Goal: Task Accomplishment & Management: Manage account settings

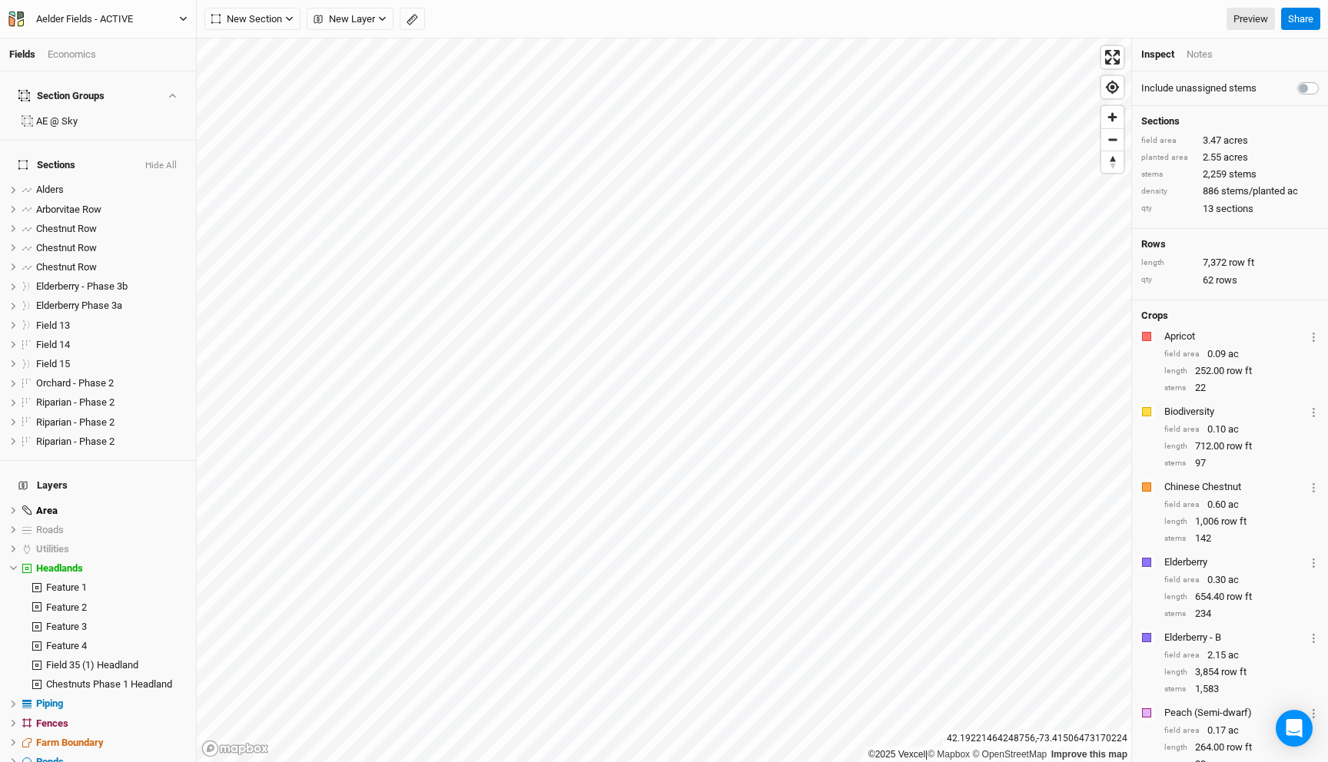
click at [158, 13] on button "Aelder Fields - ACTIVE" at bounding box center [98, 19] width 181 height 17
click at [134, 41] on button "Back" at bounding box center [127, 43] width 121 height 20
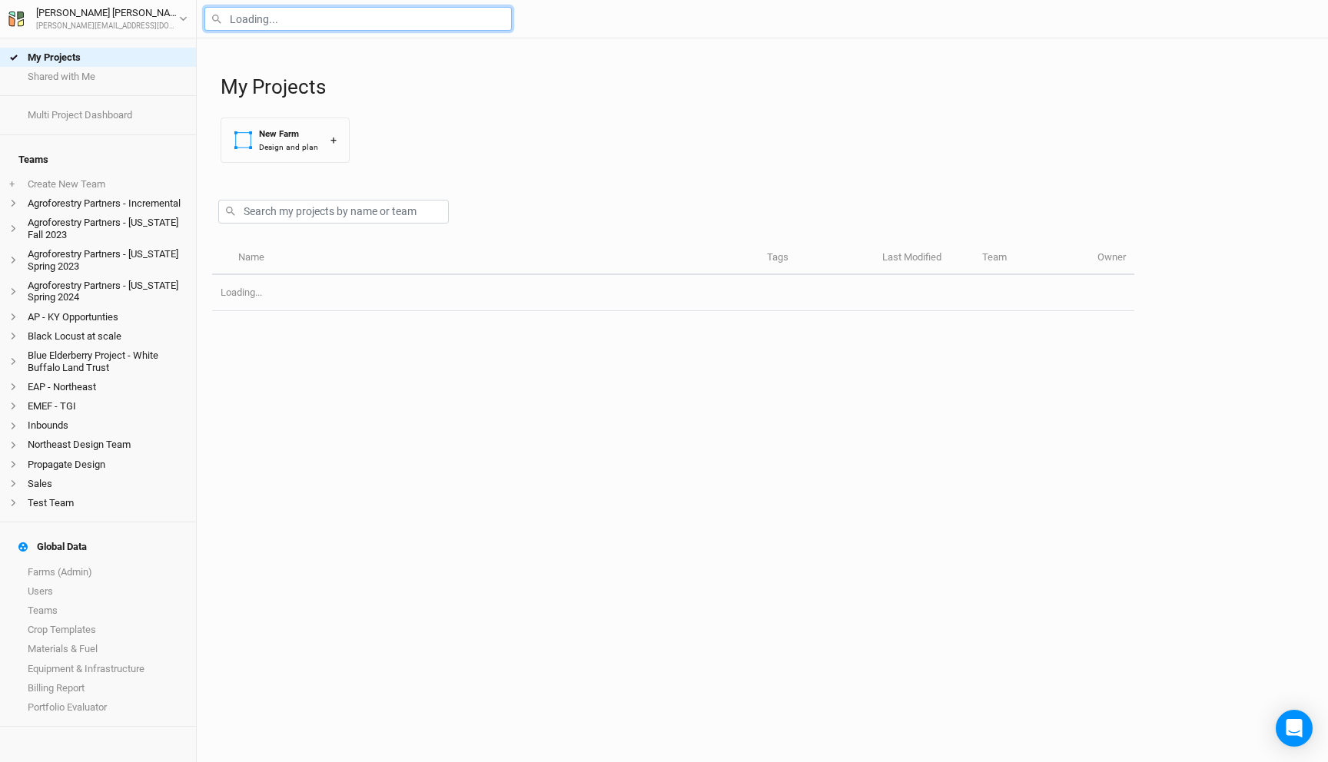
click at [277, 23] on input "text" at bounding box center [357, 19] width 307 height 24
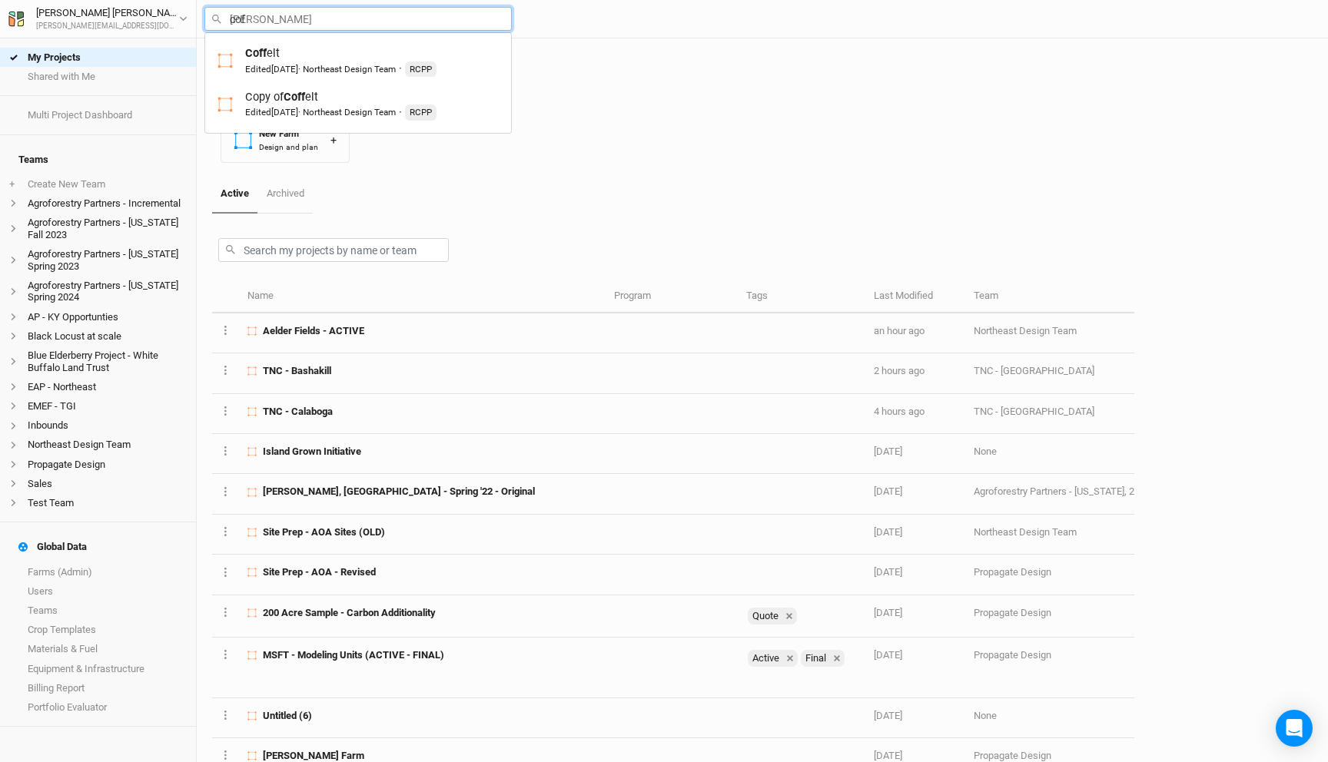
type input "coff"
type input "[PERSON_NAME]"
type input "coffl"
type input "coff"
type input "coffelt"
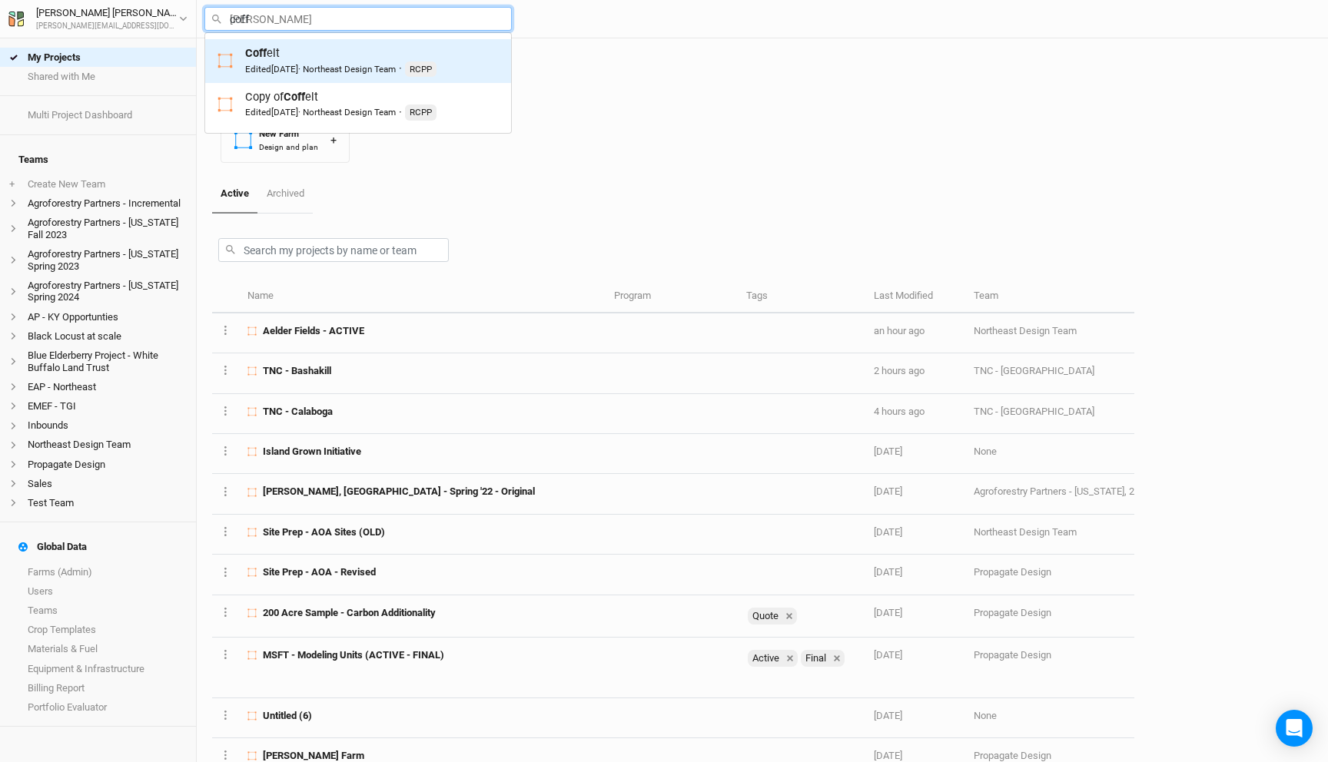
click at [268, 57] on div "Coff elt Edited 9 months ago · Northeast Design Team · RCPP" at bounding box center [340, 61] width 191 height 32
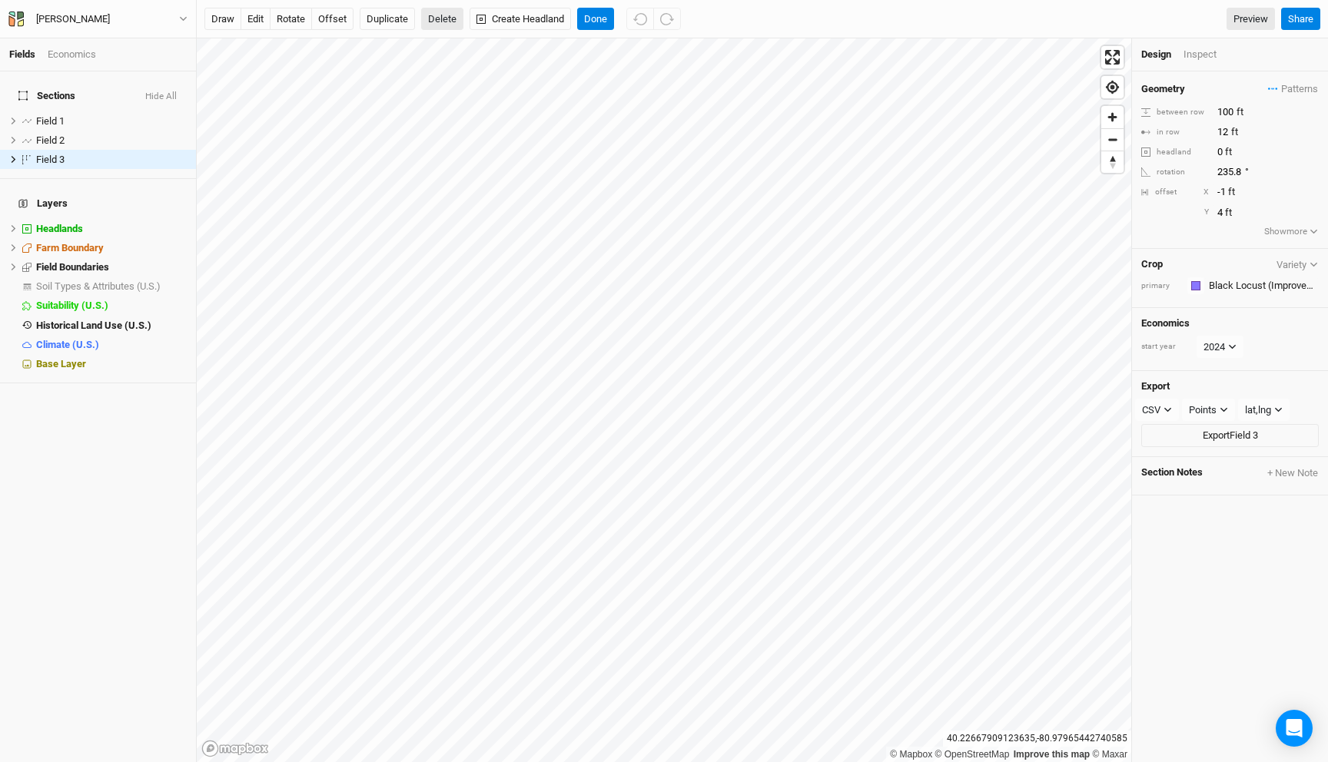
click at [441, 14] on button "Delete" at bounding box center [442, 19] width 42 height 23
click at [407, 20] on button "Cancel" at bounding box center [401, 19] width 44 height 23
click at [103, 242] on span "Farm Boundary" at bounding box center [70, 248] width 68 height 12
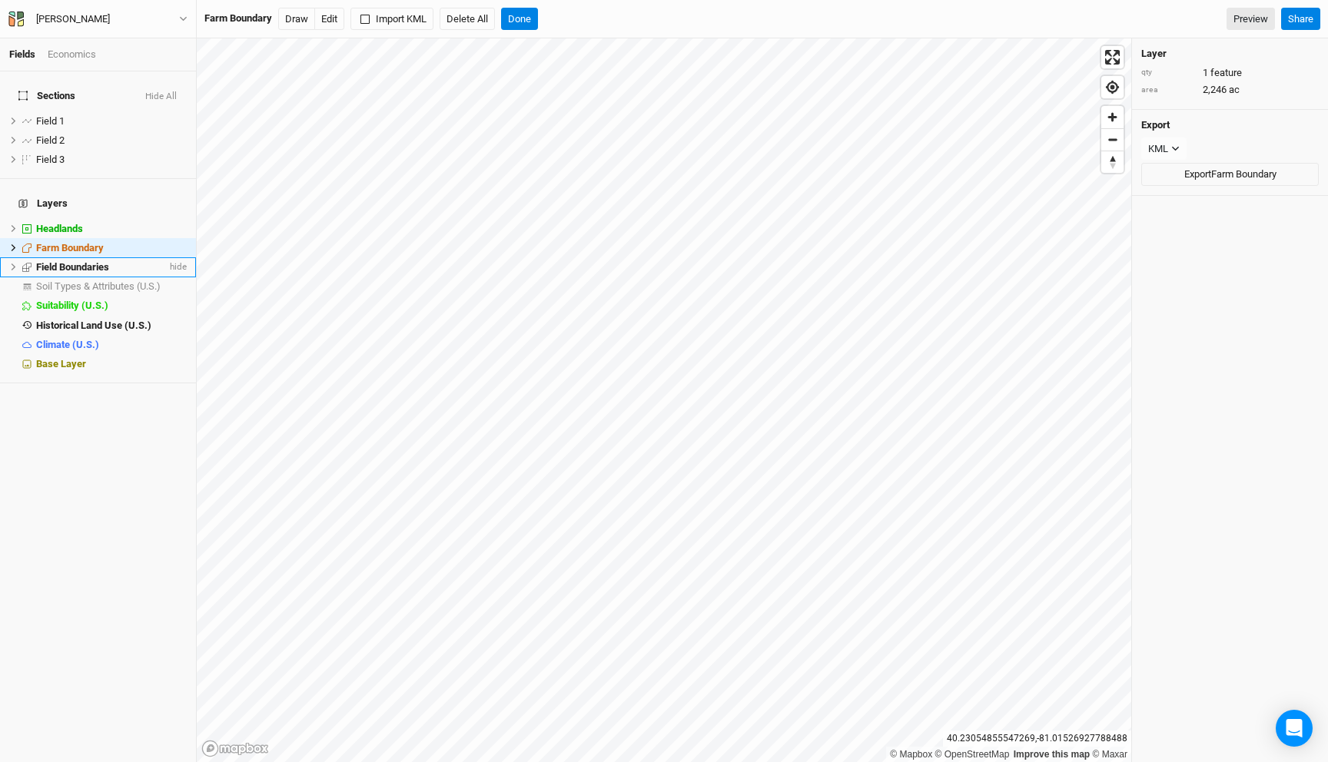
click at [91, 261] on span "Field Boundaries" at bounding box center [72, 267] width 73 height 12
drag, startPoint x: 13, startPoint y: 248, endPoint x: 35, endPoint y: 254, distance: 22.2
click at [13, 263] on icon at bounding box center [13, 267] width 8 height 8
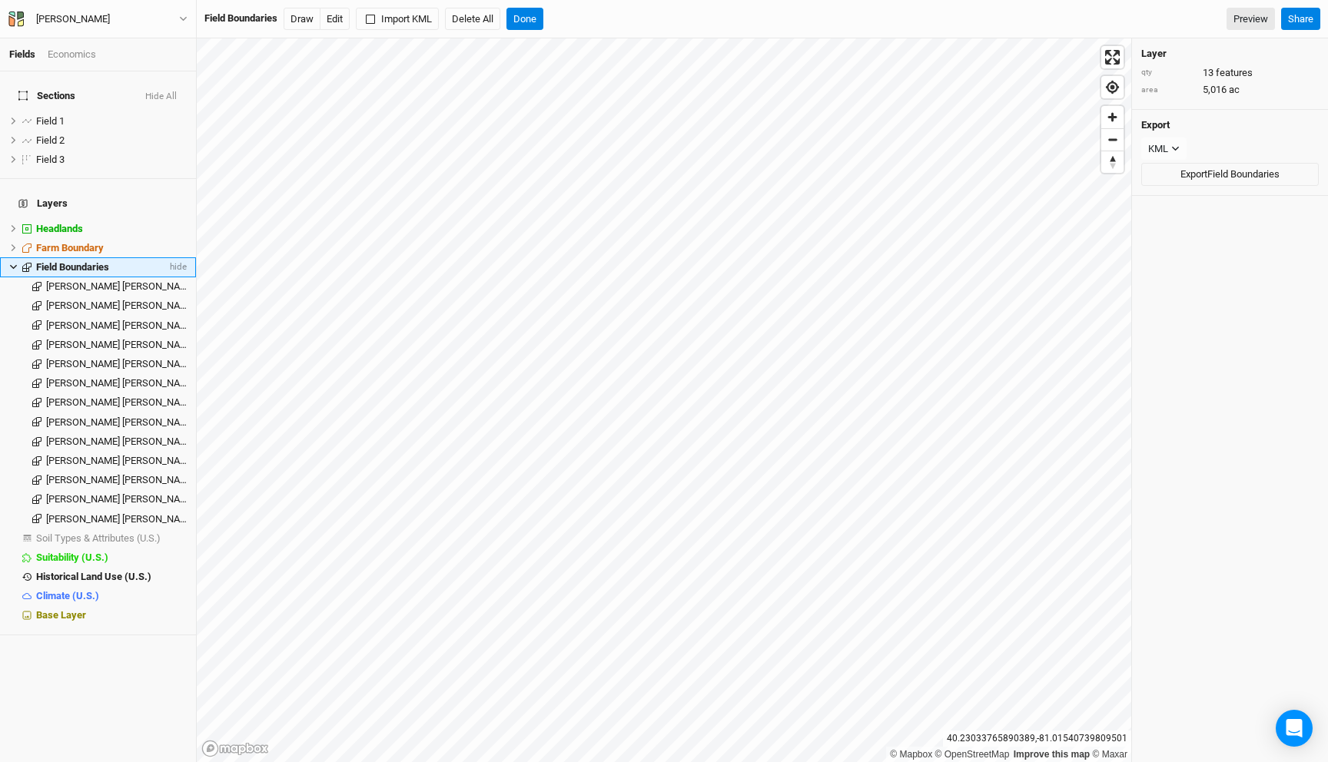
click at [6, 257] on li "Field Boundaries hide" at bounding box center [98, 266] width 196 height 19
click at [14, 263] on icon at bounding box center [13, 267] width 8 height 8
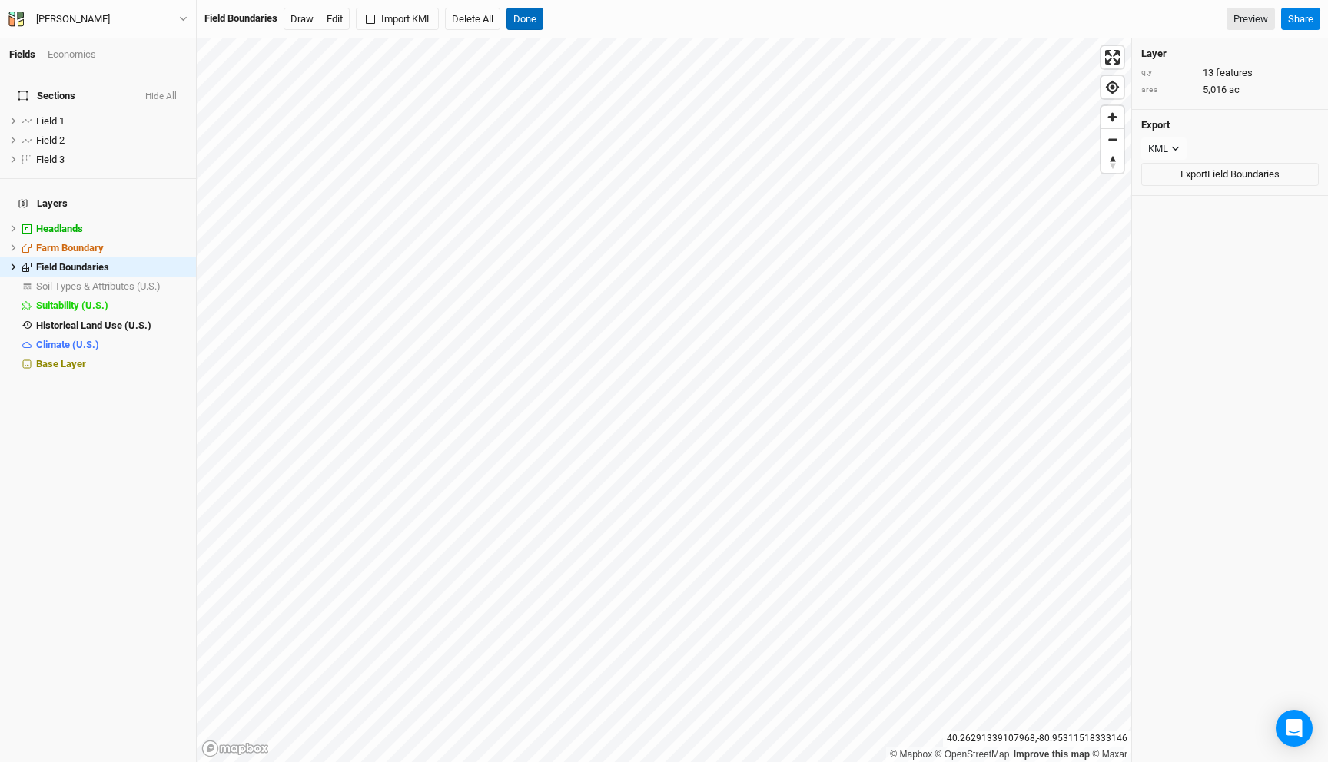
click at [531, 24] on button "Done" at bounding box center [524, 19] width 37 height 23
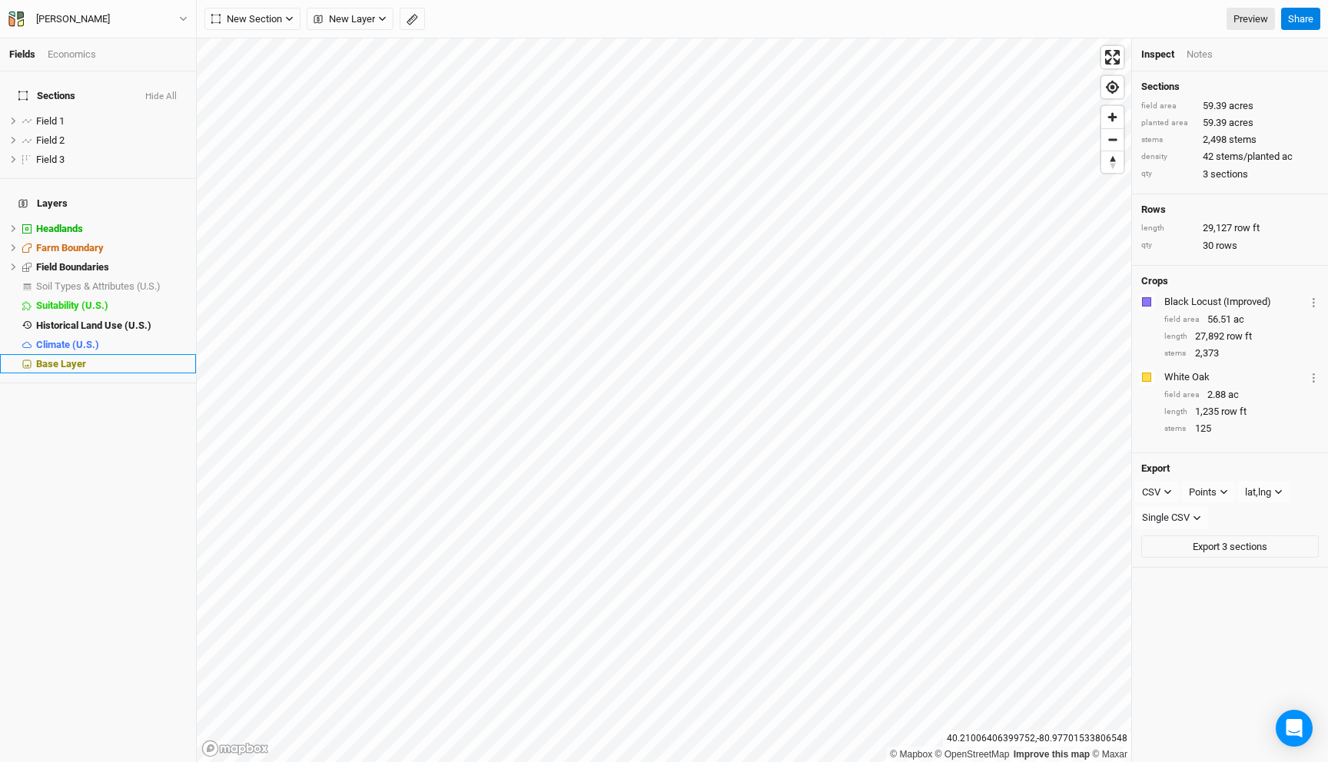
click at [53, 358] on span "Base Layer" at bounding box center [61, 364] width 50 height 12
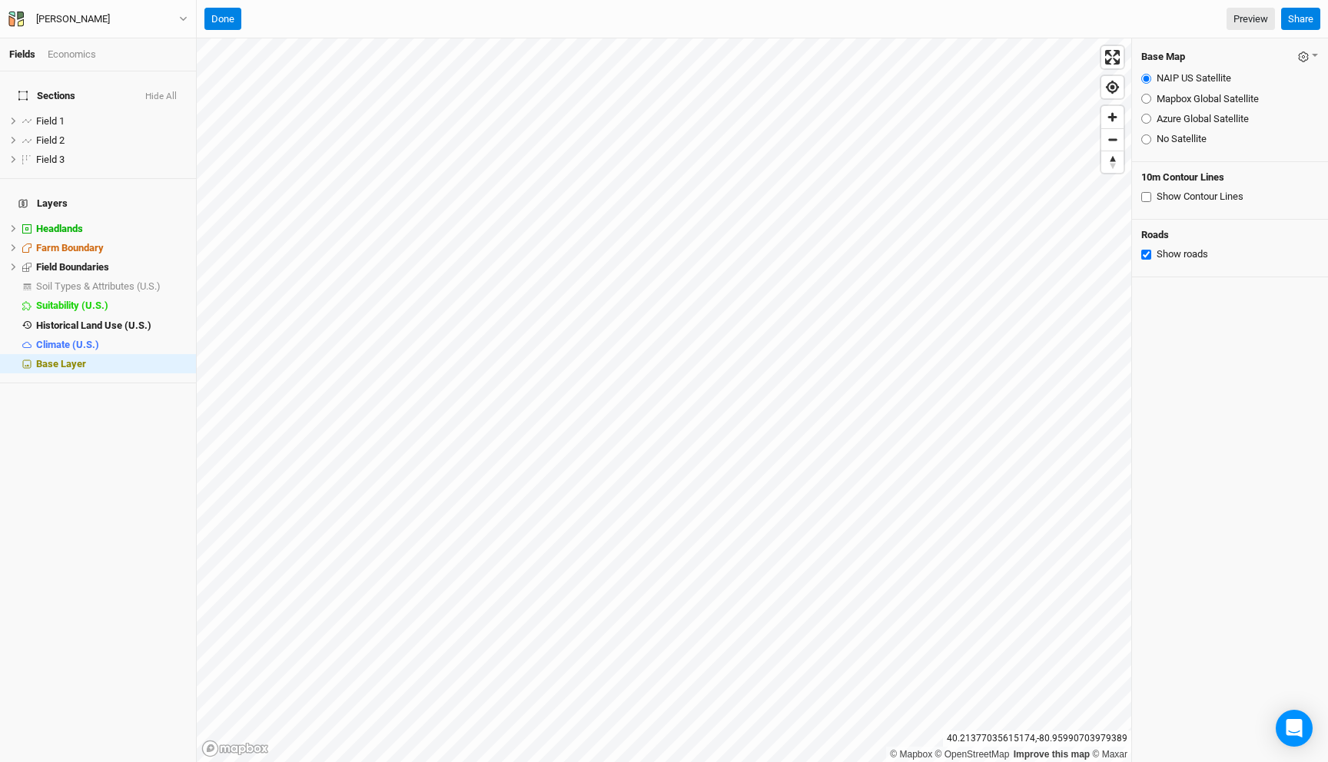
click at [1147, 117] on input "Azure Global Satellite" at bounding box center [1146, 119] width 10 height 10
radio input "true"
click at [1305, 56] on icon "button" at bounding box center [1303, 56] width 11 height 11
click at [1257, 88] on button "Save as Farm Default" at bounding box center [1238, 86] width 162 height 24
click at [214, 10] on button "Done" at bounding box center [222, 19] width 37 height 23
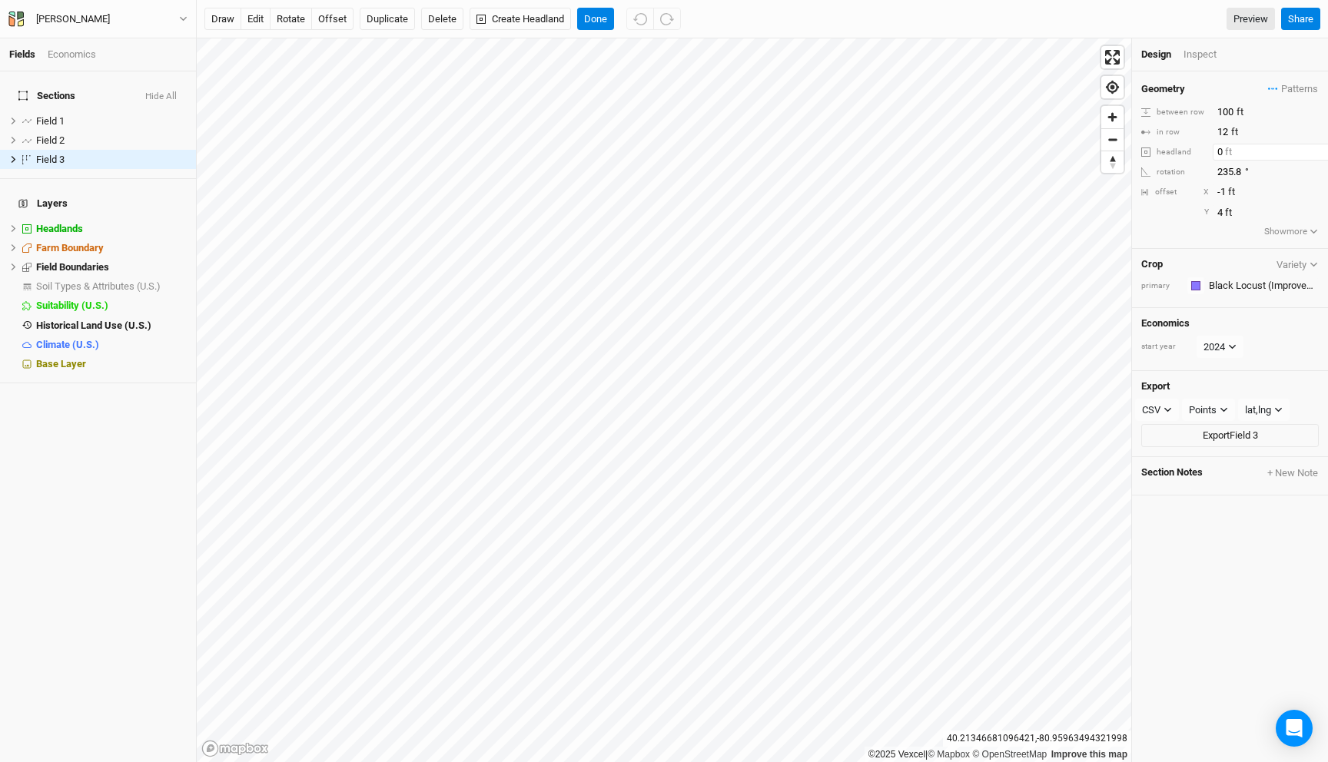
click at [1220, 150] on input "0" at bounding box center [1280, 152] width 134 height 17
type input "2"
type input "30"
click at [1293, 154] on button "Flip Outside" at bounding box center [1290, 152] width 57 height 17
click at [596, 11] on button "Done" at bounding box center [595, 19] width 37 height 23
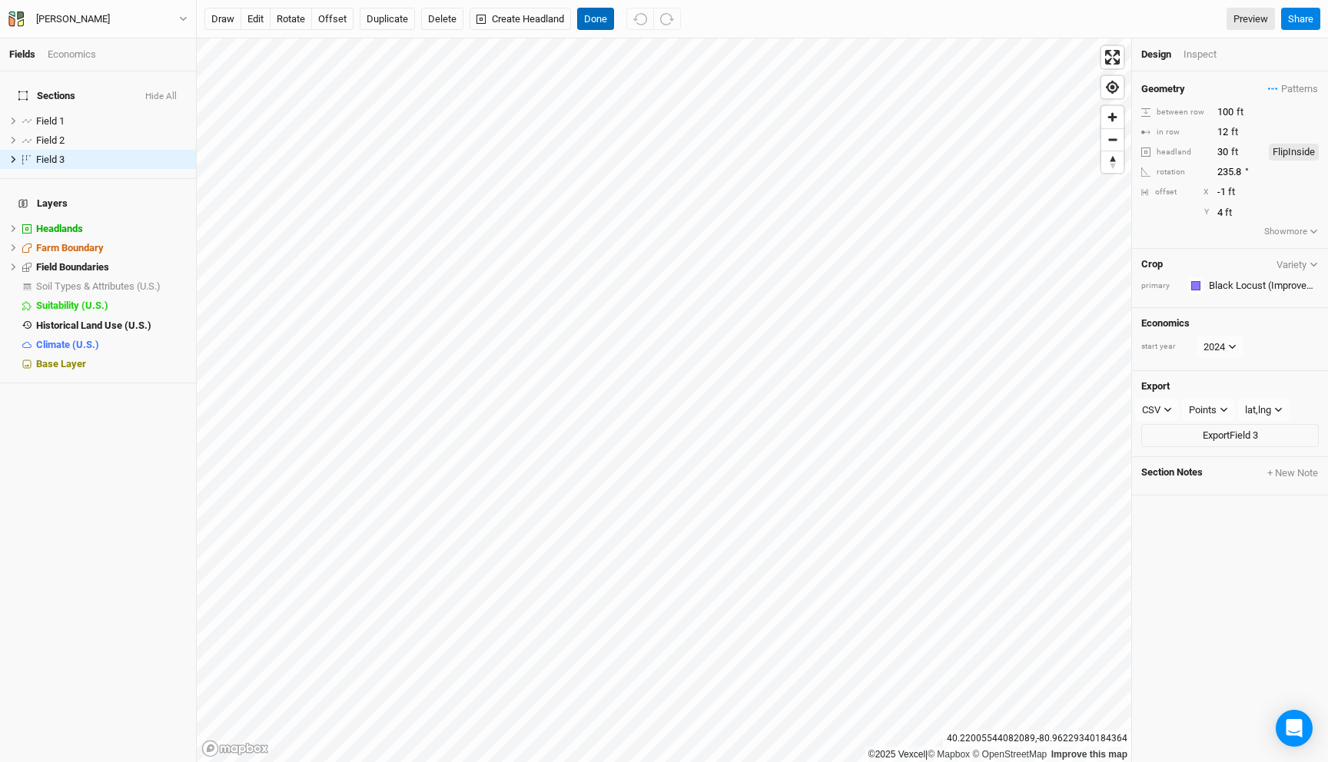
click at [599, 12] on button "Done" at bounding box center [595, 19] width 37 height 23
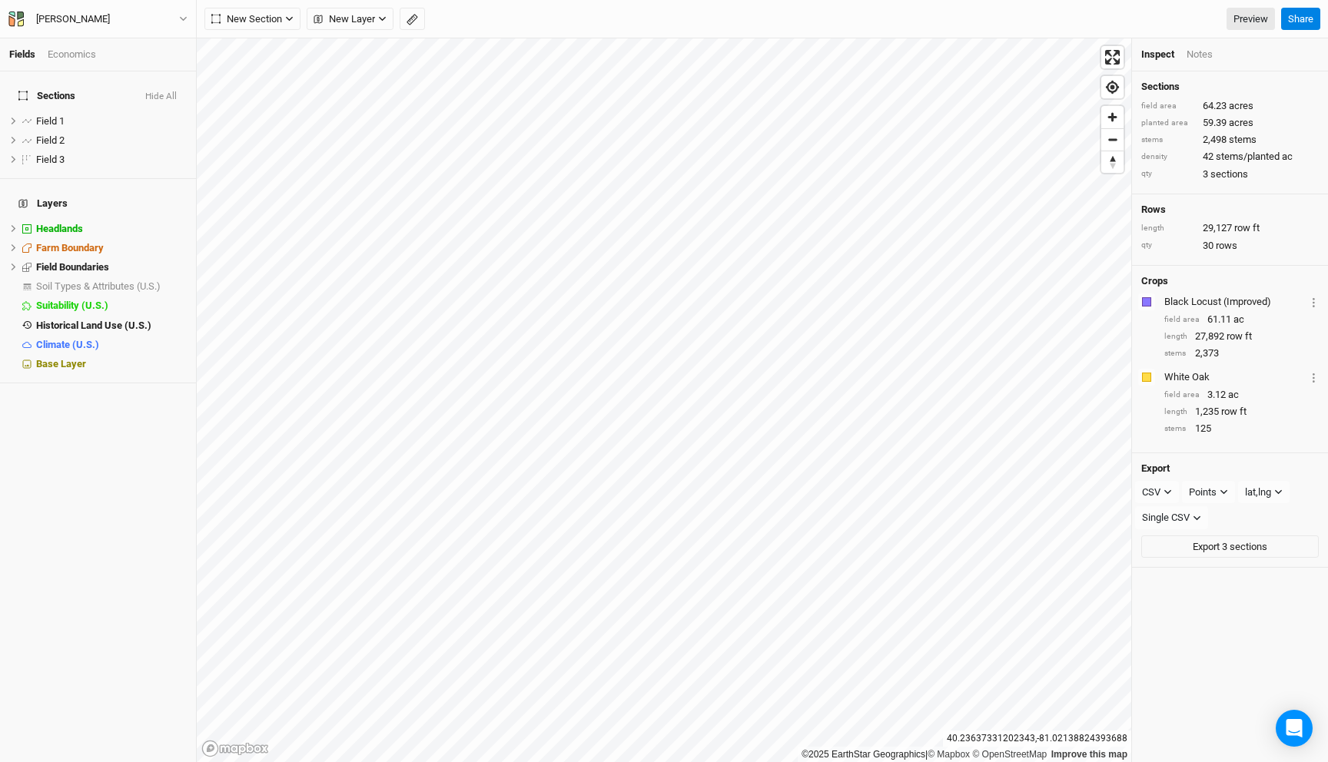
click at [153, 10] on div "Coffelt Back Project Settings User settings Imperial Metric Keyboard Shortcuts …" at bounding box center [98, 19] width 197 height 38
click at [148, 18] on button "Coffelt" at bounding box center [98, 19] width 181 height 17
click at [132, 36] on button "Back" at bounding box center [127, 43] width 121 height 20
